Goal: Information Seeking & Learning: Learn about a topic

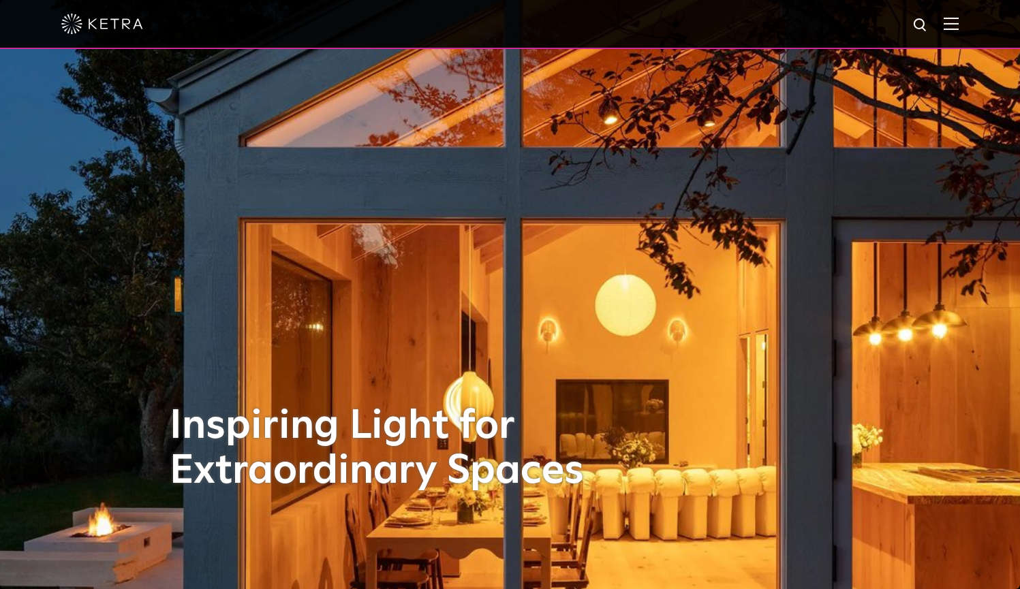
click at [442, 27] on img at bounding box center [951, 23] width 15 height 13
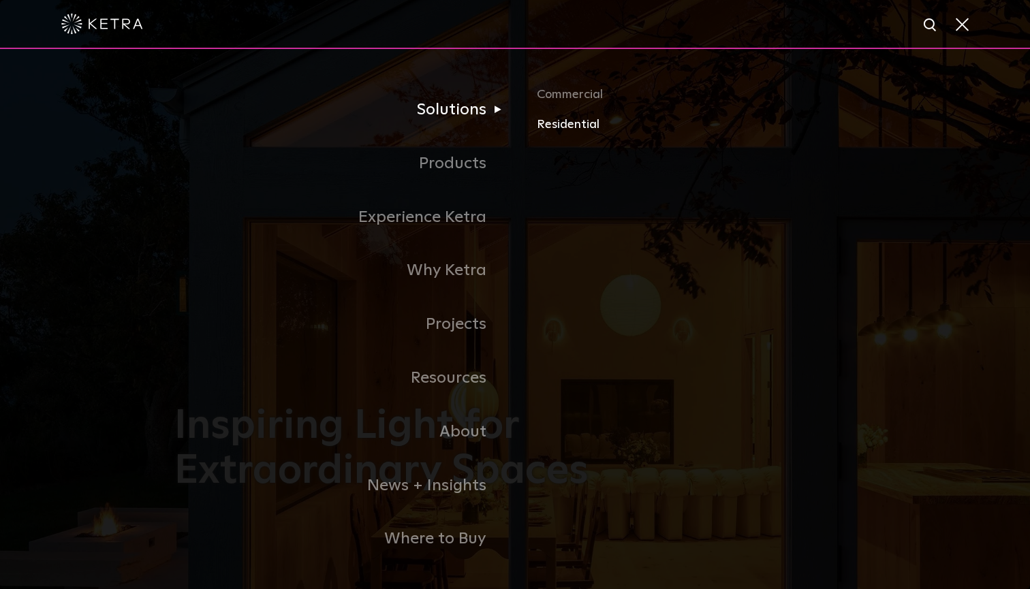
click at [442, 125] on link "Residential" at bounding box center [696, 125] width 319 height 20
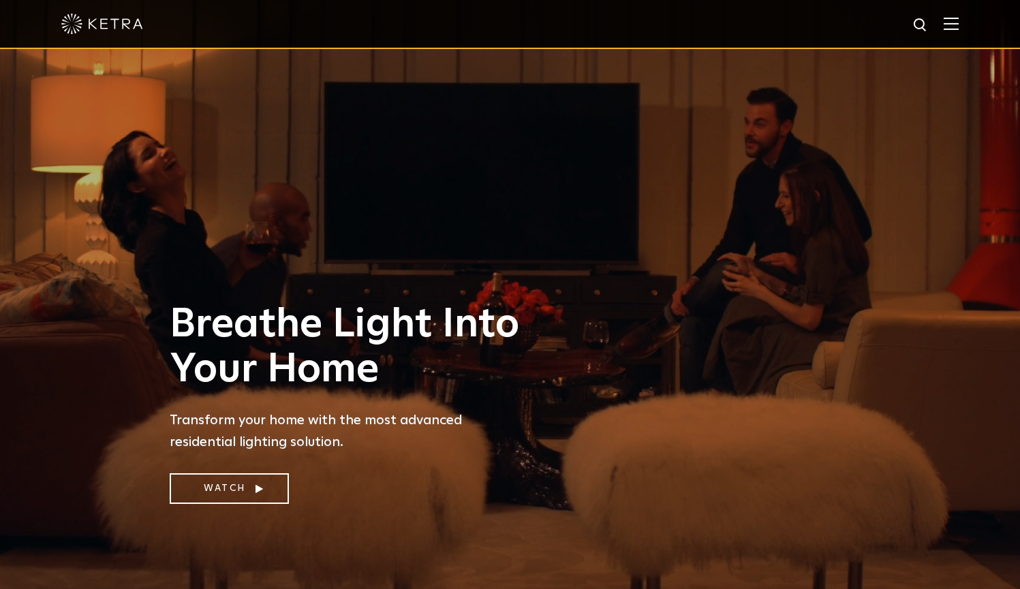
click at [959, 23] on img at bounding box center [951, 23] width 15 height 13
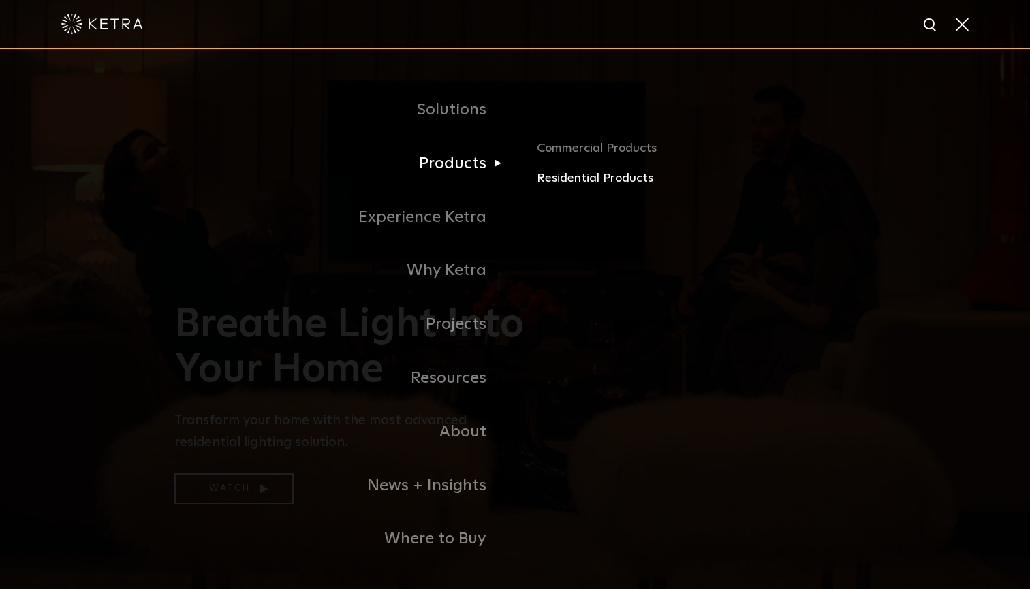
click at [542, 177] on link "Residential Products" at bounding box center [696, 179] width 319 height 20
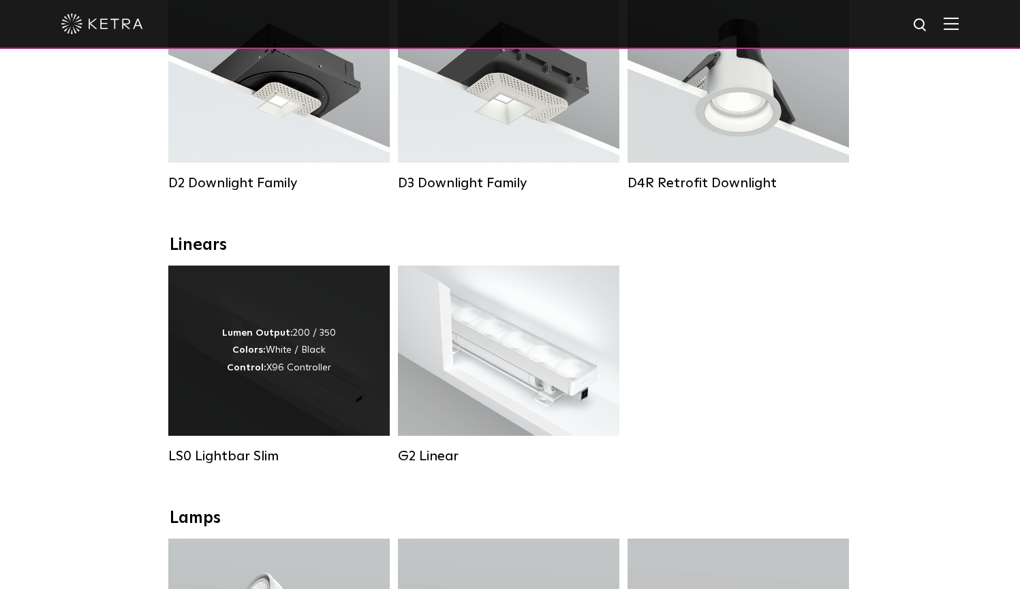
scroll to position [315, 0]
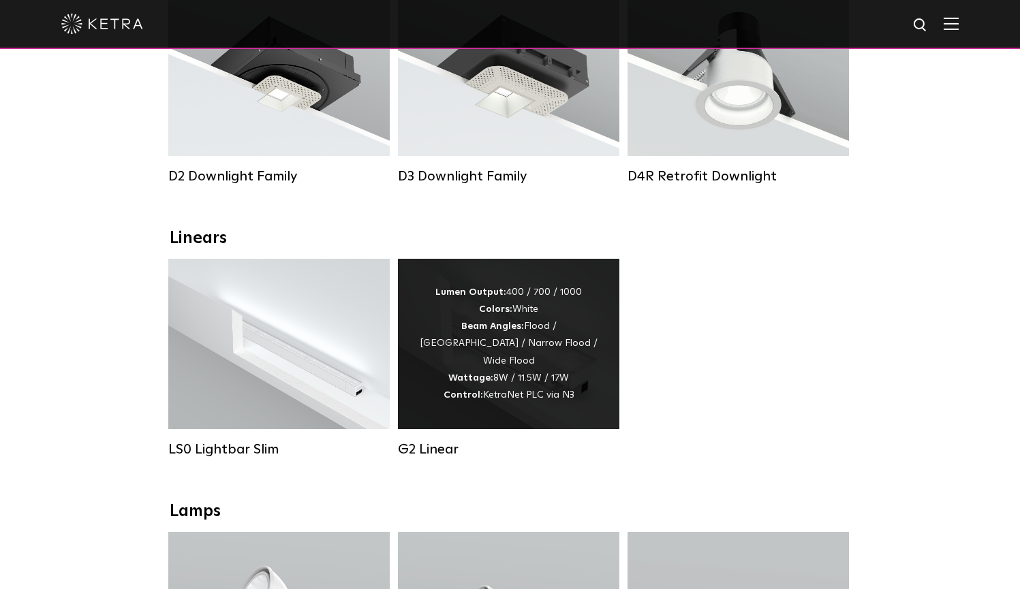
click at [527, 347] on div "Lumen Output: 400 / 700 / 1000 Colors: White Beam Angles: Flood / Graze / Narro…" at bounding box center [508, 344] width 181 height 120
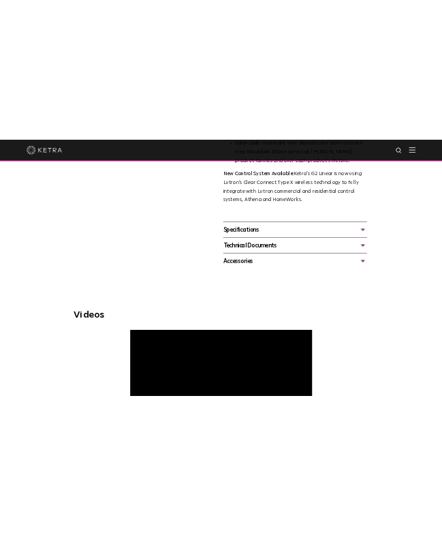
scroll to position [495, 0]
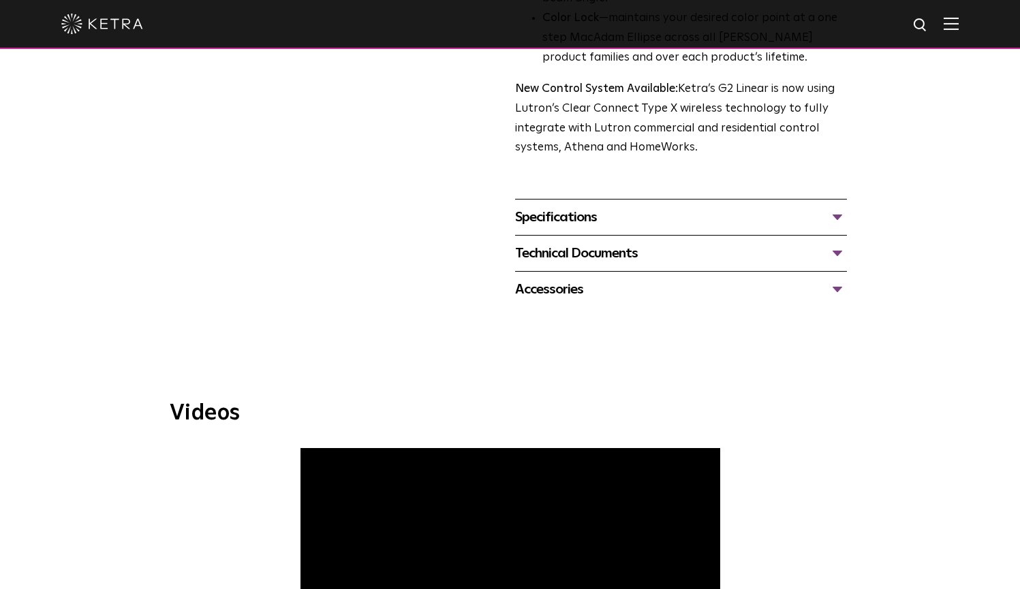
click at [555, 243] on div "Technical Documents" at bounding box center [681, 254] width 332 height 22
